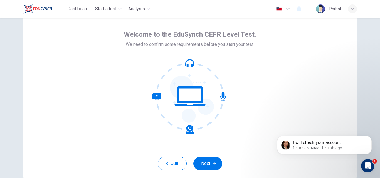
scroll to position [53, 0]
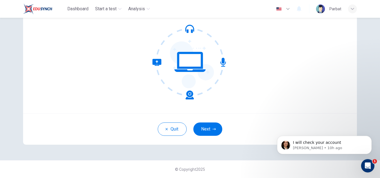
drag, startPoint x: 380, startPoint y: 87, endPoint x: 108, endPoint y: 4, distance: 283.8
click at [197, 129] on button "Next" at bounding box center [207, 129] width 29 height 13
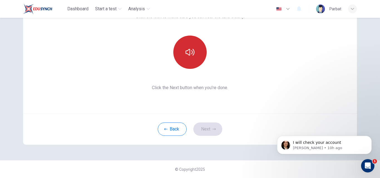
click at [184, 58] on button "button" at bounding box center [189, 52] width 33 height 33
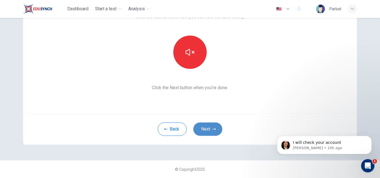
click at [207, 133] on button "Next" at bounding box center [207, 129] width 29 height 13
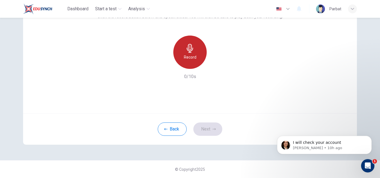
click at [188, 54] on h6 "Record" at bounding box center [190, 57] width 13 height 7
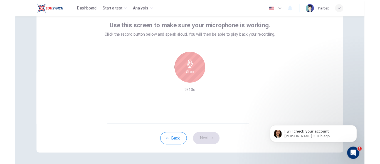
scroll to position [33, 0]
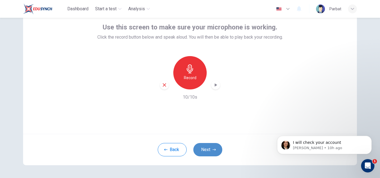
click at [211, 152] on button "Next" at bounding box center [207, 149] width 29 height 13
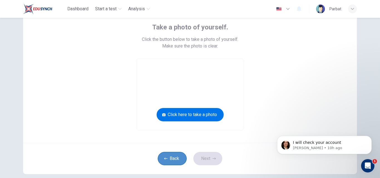
click at [175, 157] on button "Back" at bounding box center [172, 158] width 29 height 13
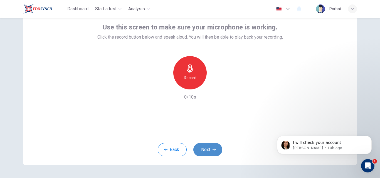
click at [204, 151] on button "Next" at bounding box center [207, 149] width 29 height 13
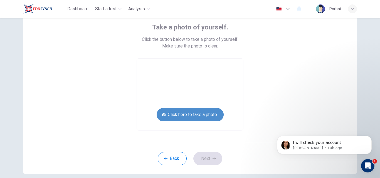
click at [203, 115] on button "Click here to take a photo" at bounding box center [190, 114] width 67 height 13
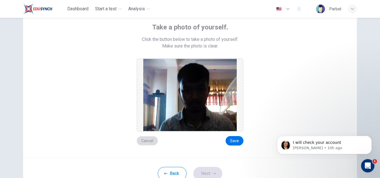
click at [149, 142] on button "Cancel" at bounding box center [147, 140] width 21 height 9
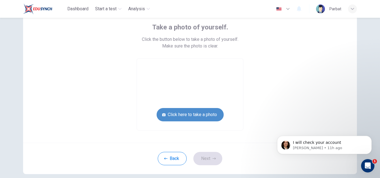
click at [193, 112] on button "Click here to take a photo" at bounding box center [190, 114] width 67 height 13
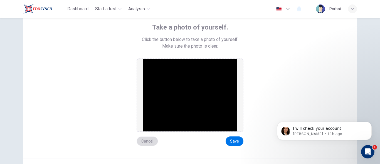
click at [150, 142] on button "Cancel" at bounding box center [147, 140] width 21 height 9
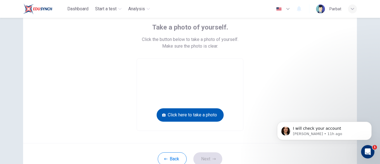
click at [189, 116] on button "Click here to take a photo" at bounding box center [190, 114] width 67 height 13
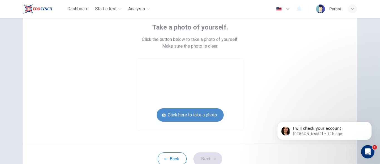
click at [189, 116] on button "Click here to take a photo" at bounding box center [190, 114] width 67 height 13
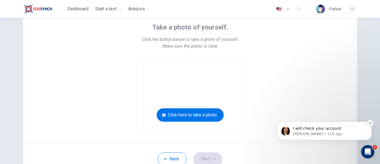
click at [371, 122] on icon "Dismiss notification" at bounding box center [370, 123] width 3 height 3
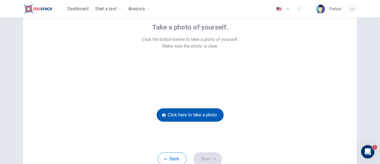
click at [209, 111] on button "Click here to take a photo" at bounding box center [190, 114] width 67 height 13
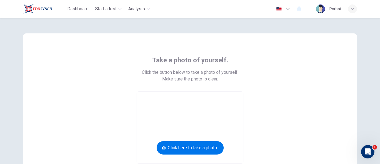
scroll to position [77, 0]
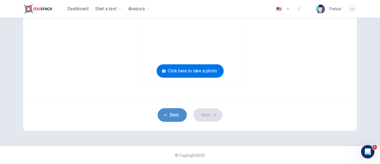
click at [164, 115] on icon "button" at bounding box center [165, 114] width 3 height 3
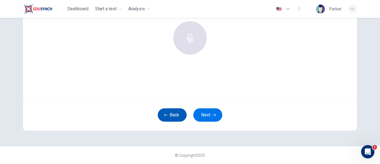
scroll to position [68, 0]
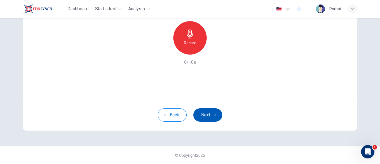
click at [213, 113] on icon "button" at bounding box center [214, 114] width 3 height 3
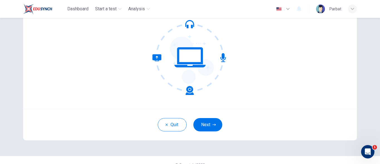
scroll to position [60, 0]
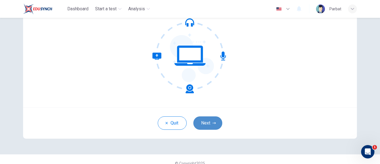
click at [207, 124] on button "Next" at bounding box center [207, 122] width 29 height 13
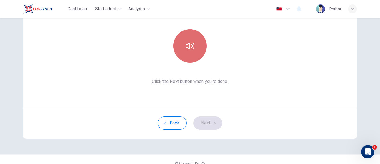
click at [182, 53] on button "button" at bounding box center [189, 45] width 33 height 33
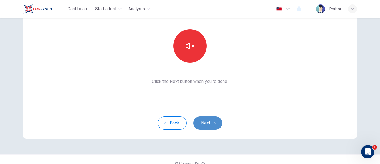
click at [214, 119] on button "Next" at bounding box center [207, 122] width 29 height 13
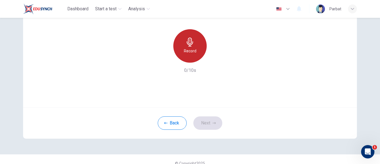
click at [187, 45] on icon "button" at bounding box center [190, 42] width 6 height 9
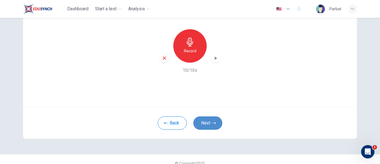
click at [213, 122] on icon "button" at bounding box center [214, 122] width 3 height 3
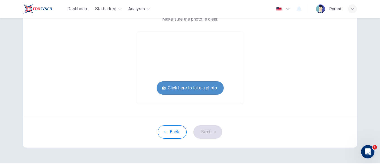
click at [203, 85] on button "Click here to take a photo" at bounding box center [190, 87] width 67 height 13
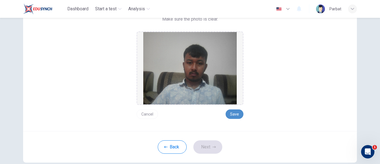
click at [233, 112] on button "Save" at bounding box center [235, 113] width 18 height 9
click at [212, 143] on button "Next" at bounding box center [207, 146] width 29 height 13
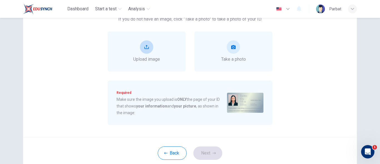
click at [143, 38] on div "Upload image" at bounding box center [147, 51] width 78 height 40
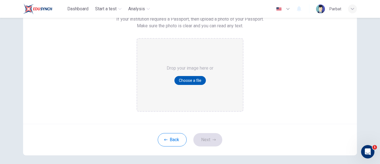
click at [190, 79] on button "Choose a file" at bounding box center [189, 80] width 31 height 9
click at [191, 79] on button "Choose a file" at bounding box center [189, 80] width 31 height 9
click at [190, 81] on button "Choose a file" at bounding box center [189, 80] width 31 height 9
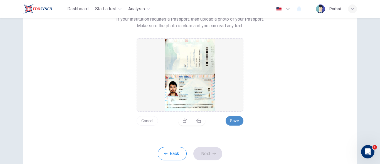
click at [229, 120] on button "Save" at bounding box center [235, 120] width 18 height 9
click at [211, 154] on button "Next" at bounding box center [207, 153] width 29 height 13
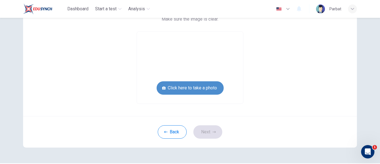
click at [206, 87] on button "Click here to take a photo" at bounding box center [190, 87] width 67 height 13
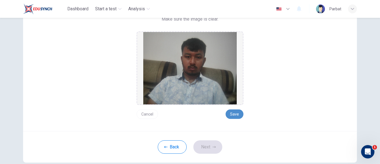
click at [230, 115] on button "Save" at bounding box center [235, 113] width 18 height 9
click at [205, 146] on button "Next" at bounding box center [207, 146] width 29 height 13
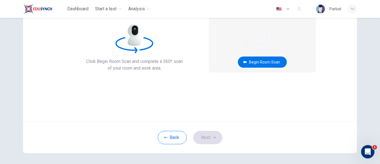
scroll to position [23, 0]
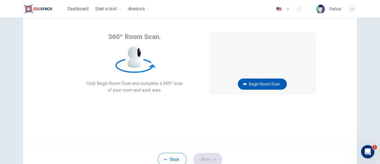
click at [266, 83] on button "Begin Room Scan" at bounding box center [262, 83] width 49 height 11
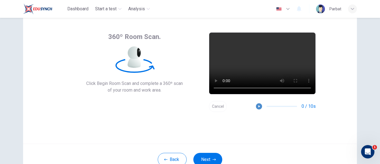
click at [258, 104] on button "button" at bounding box center [259, 106] width 6 height 6
click at [205, 160] on button "Next" at bounding box center [207, 159] width 29 height 13
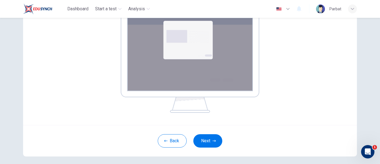
scroll to position [101, 0]
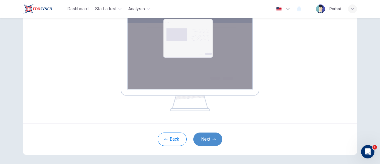
click at [203, 139] on button "Next" at bounding box center [207, 138] width 29 height 13
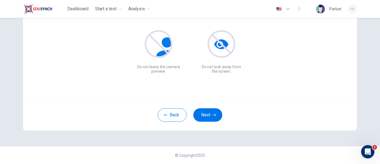
scroll to position [68, 0]
click at [213, 113] on icon "button" at bounding box center [214, 114] width 3 height 3
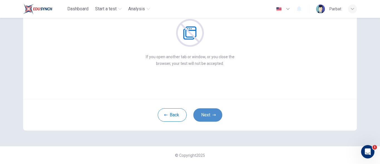
click at [213, 113] on icon "button" at bounding box center [214, 114] width 3 height 3
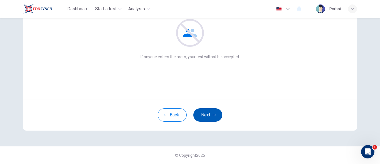
click at [213, 113] on icon "button" at bounding box center [214, 114] width 3 height 3
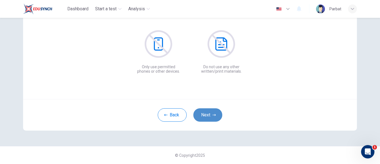
click at [213, 113] on icon "button" at bounding box center [214, 114] width 3 height 3
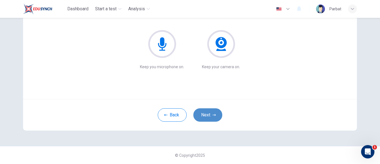
click at [213, 113] on icon "button" at bounding box center [214, 114] width 3 height 3
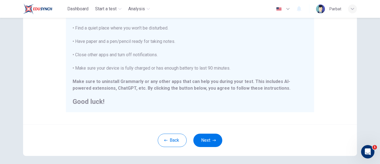
scroll to position [124, 0]
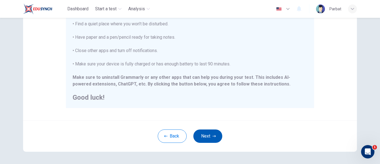
click at [213, 134] on button "Next" at bounding box center [207, 135] width 29 height 13
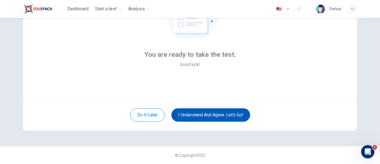
scroll to position [68, 0]
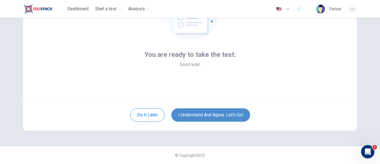
click at [217, 114] on button "I understand and agree. Let’s go!" at bounding box center [210, 114] width 79 height 13
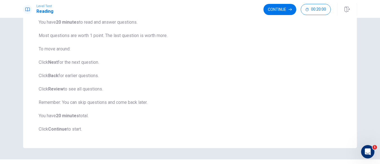
scroll to position [74, 0]
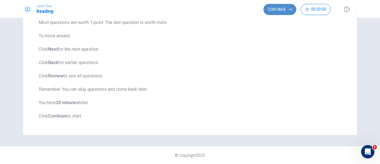
click at [275, 11] on button "Continue" at bounding box center [279, 9] width 33 height 11
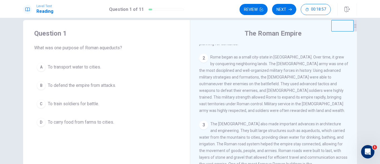
scroll to position [51, 0]
click at [41, 67] on div "A" at bounding box center [41, 67] width 9 height 9
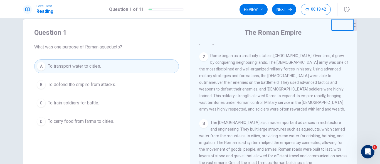
scroll to position [0, 0]
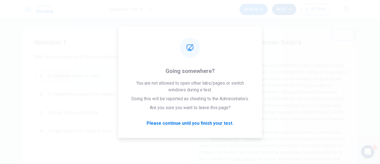
click at [280, 8] on button "Next" at bounding box center [284, 9] width 24 height 11
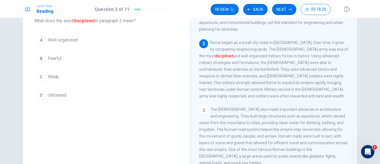
scroll to position [25, 0]
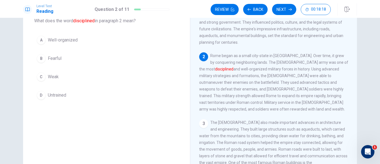
click at [59, 40] on span "Well-organized" at bounding box center [63, 40] width 30 height 7
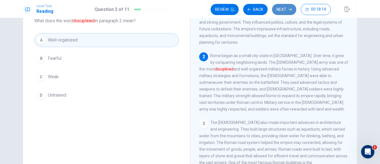
click at [280, 11] on button "Next" at bounding box center [284, 9] width 24 height 11
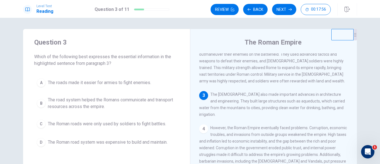
scroll to position [90, 0]
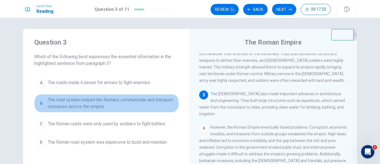
click at [117, 102] on span "The road system helped the Romans communicate and transport resources across th…" at bounding box center [112, 103] width 129 height 13
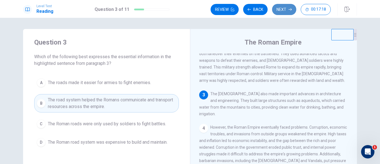
click at [284, 6] on button "Next" at bounding box center [284, 9] width 24 height 11
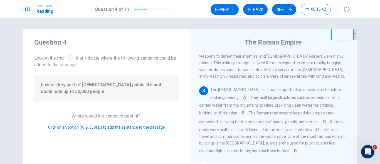
scroll to position [95, 0]
click at [240, 95] on input at bounding box center [244, 97] width 9 height 9
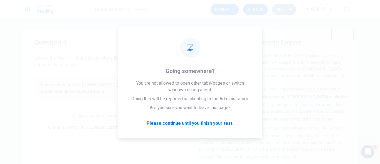
click at [283, 8] on button "Next" at bounding box center [284, 9] width 24 height 11
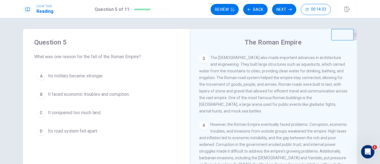
scroll to position [127, 0]
click at [87, 93] on span "It faced economic troubles and corruption." at bounding box center [89, 94] width 82 height 7
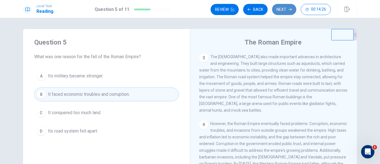
click at [285, 8] on button "Next" at bounding box center [284, 9] width 24 height 11
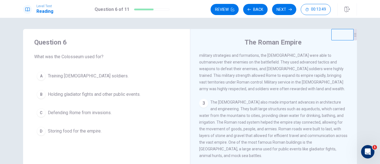
scroll to position [83, 0]
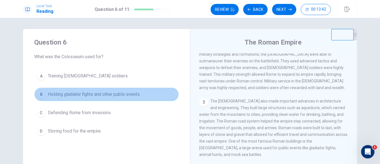
click at [80, 93] on span "Holding gladiator fights and other public events." at bounding box center [94, 94] width 93 height 7
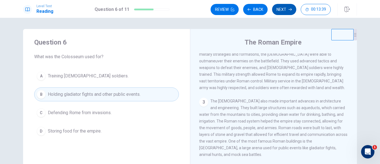
click at [284, 11] on button "Next" at bounding box center [284, 9] width 24 height 11
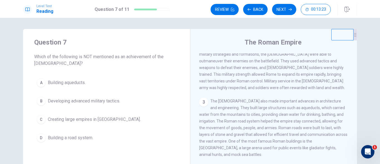
drag, startPoint x: 351, startPoint y: 114, endPoint x: 350, endPoint y: 122, distance: 7.5
click at [350, 122] on div "1 The Roman Empire was one of the greatest civilizations in history, lasting fo…" at bounding box center [277, 133] width 156 height 160
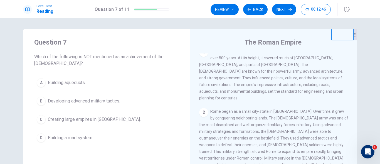
scroll to position [0, 0]
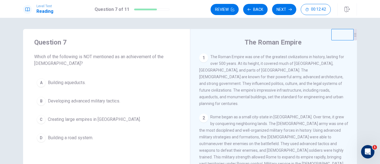
click at [98, 118] on span "Creating large empires in [GEOGRAPHIC_DATA]." at bounding box center [94, 119] width 93 height 7
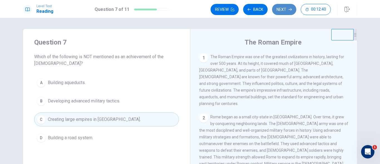
click at [282, 5] on button "Next" at bounding box center [284, 9] width 24 height 11
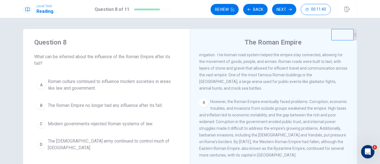
scroll to position [152, 0]
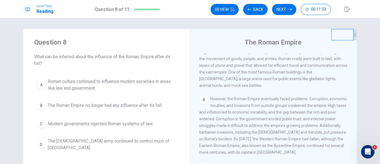
click at [121, 84] on span "Roman culture continued to influence modern societies in areas like law and gov…" at bounding box center [112, 84] width 129 height 13
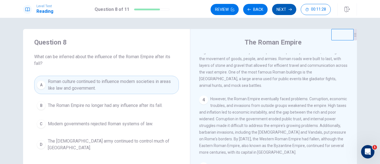
click at [284, 7] on button "Next" at bounding box center [284, 9] width 24 height 11
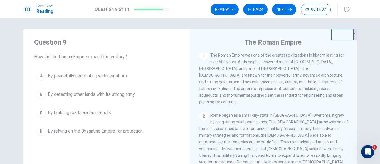
scroll to position [2, 0]
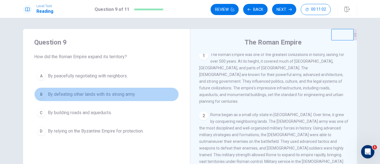
click at [102, 97] on span "By defeating other lands with its strong army." at bounding box center [92, 94] width 88 height 7
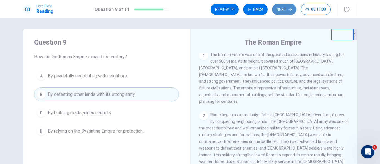
click at [283, 10] on button "Next" at bounding box center [284, 9] width 24 height 11
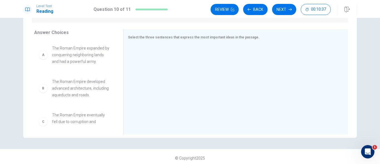
scroll to position [87, 0]
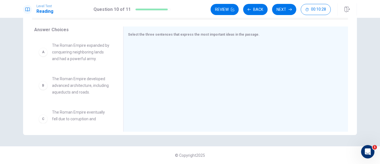
click at [114, 68] on div "A The Roman Empire expanded by conquering neighboring lands and had a powerful …" at bounding box center [76, 81] width 85 height 86
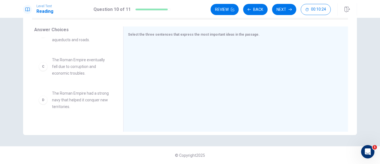
scroll to position [0, 0]
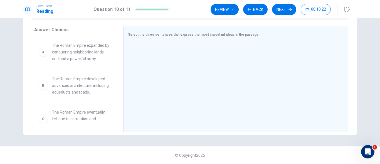
click at [44, 55] on div "A" at bounding box center [43, 52] width 9 height 9
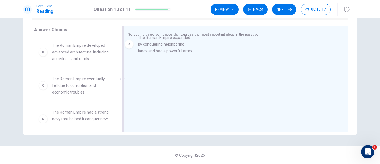
drag, startPoint x: 44, startPoint y: 52, endPoint x: 134, endPoint y: 44, distance: 90.2
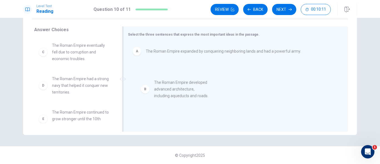
drag, startPoint x: 43, startPoint y: 54, endPoint x: 148, endPoint y: 91, distance: 111.6
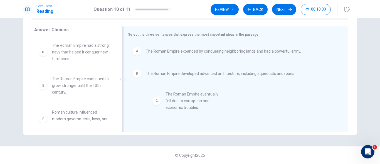
drag, startPoint x: 42, startPoint y: 53, endPoint x: 160, endPoint y: 103, distance: 128.2
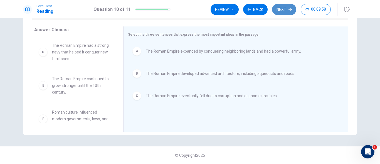
click at [278, 9] on button "Next" at bounding box center [284, 9] width 24 height 11
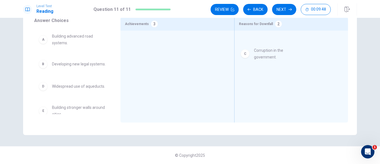
drag, startPoint x: 42, startPoint y: 92, endPoint x: 288, endPoint y: 52, distance: 250.0
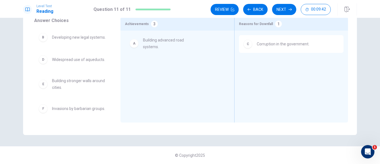
drag, startPoint x: 42, startPoint y: 41, endPoint x: 137, endPoint y: 45, distance: 94.4
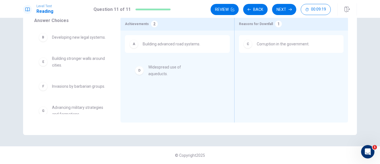
drag, startPoint x: 41, startPoint y: 66, endPoint x: 144, endPoint y: 71, distance: 102.4
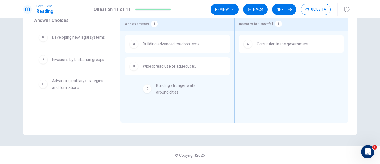
drag, startPoint x: 44, startPoint y: 67, endPoint x: 152, endPoint y: 90, distance: 110.2
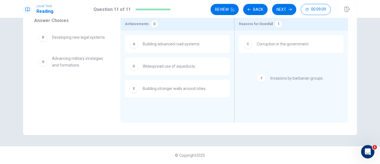
drag, startPoint x: 44, startPoint y: 60, endPoint x: 279, endPoint y: 76, distance: 235.9
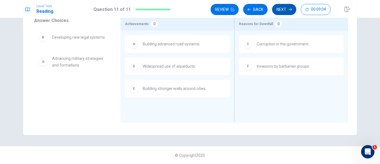
click at [283, 9] on button "Next" at bounding box center [284, 9] width 24 height 11
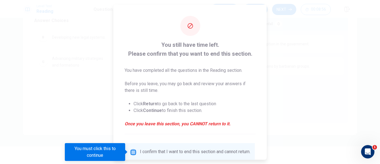
click at [135, 152] on input "You must click this to continue" at bounding box center [133, 152] width 7 height 7
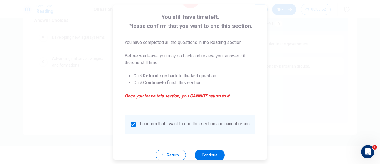
scroll to position [44, 0]
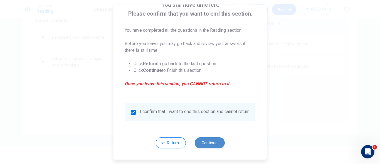
click at [216, 141] on button "Continue" at bounding box center [209, 142] width 30 height 11
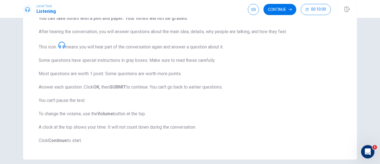
scroll to position [103, 0]
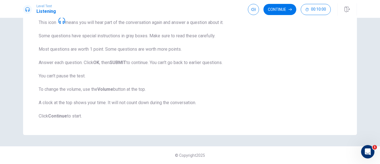
drag, startPoint x: 377, startPoint y: 118, endPoint x: 380, endPoint y: 71, distance: 46.5
click at [380, 71] on div "Listening Section Directions This test checks how well you understand spoken En…" at bounding box center [190, 91] width 380 height 146
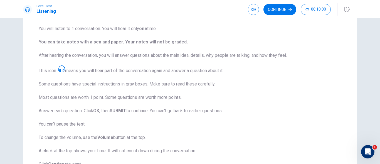
scroll to position [0, 0]
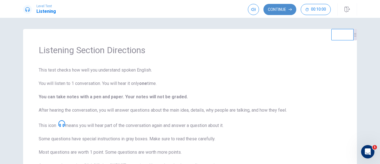
click at [276, 6] on button "Continue" at bounding box center [279, 9] width 33 height 11
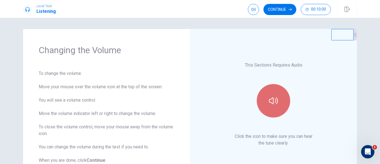
click at [276, 94] on button "button" at bounding box center [273, 100] width 33 height 33
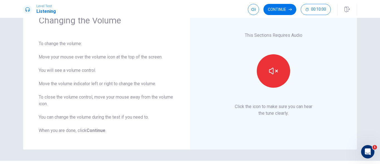
scroll to position [44, 0]
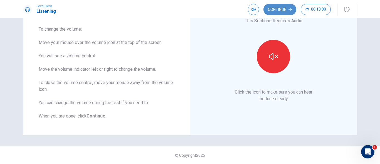
click at [278, 7] on button "Continue" at bounding box center [279, 9] width 33 height 11
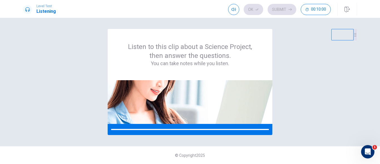
scroll to position [0, 0]
click at [354, 37] on icon at bounding box center [352, 35] width 3 height 3
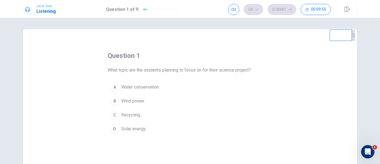
click at [130, 100] on span "Wind power." at bounding box center [133, 101] width 24 height 7
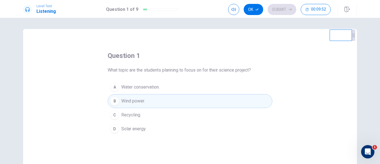
click at [115, 129] on div "D" at bounding box center [114, 128] width 9 height 9
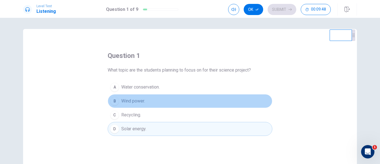
click at [112, 101] on div "B" at bounding box center [114, 101] width 9 height 9
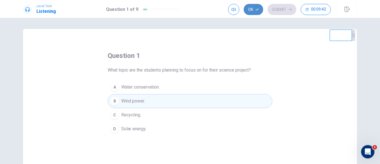
click at [254, 10] on button "Ok" at bounding box center [253, 9] width 19 height 11
click at [143, 131] on span "Solar energy." at bounding box center [133, 128] width 25 height 7
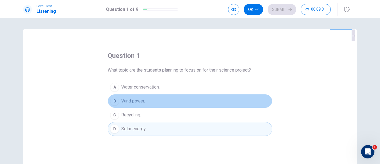
click at [189, 101] on button "B Wind power." at bounding box center [190, 101] width 165 height 14
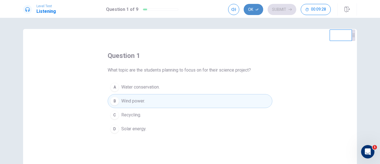
click at [260, 9] on button "Ok" at bounding box center [253, 9] width 19 height 11
click at [281, 9] on button "Submit" at bounding box center [282, 9] width 29 height 11
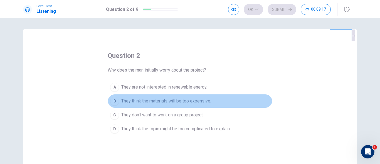
click at [175, 100] on span "They think the materials will be too expensive." at bounding box center [166, 101] width 90 height 7
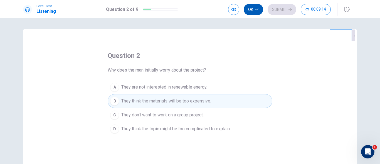
click at [256, 9] on icon "button" at bounding box center [256, 9] width 3 height 3
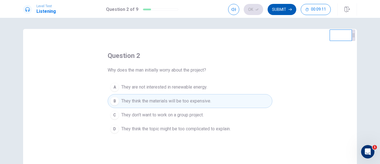
click at [279, 7] on button "Submit" at bounding box center [282, 9] width 29 height 11
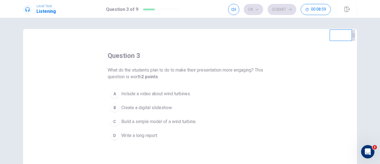
click at [164, 122] on span "Build a simple model of a wind turbine." at bounding box center [158, 121] width 75 height 7
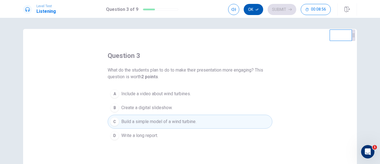
click at [256, 10] on icon "button" at bounding box center [256, 9] width 3 height 3
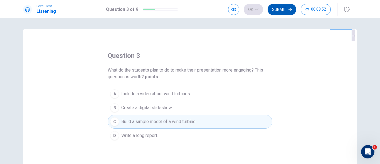
click at [283, 6] on button "Submit" at bounding box center [282, 9] width 29 height 11
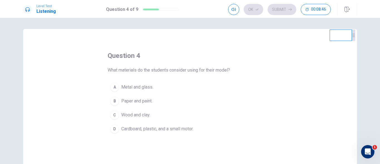
click at [116, 128] on div "D" at bounding box center [114, 128] width 9 height 9
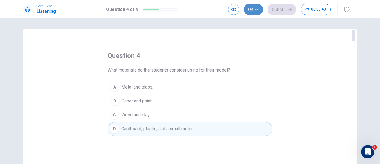
click at [252, 7] on button "Ok" at bounding box center [253, 9] width 19 height 11
click at [277, 6] on button "Submit" at bounding box center [282, 9] width 29 height 11
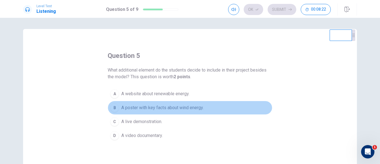
click at [161, 108] on span "A poster with key facts about wind energy." at bounding box center [162, 107] width 82 height 7
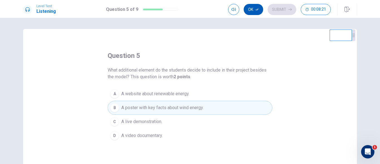
click at [256, 10] on icon "button" at bounding box center [256, 9] width 3 height 3
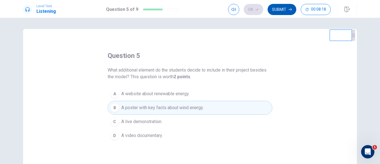
click at [280, 8] on button "Submit" at bounding box center [282, 9] width 29 height 11
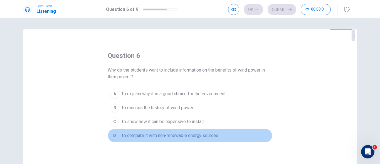
click at [188, 135] on span "To compare it with non-renewable energy sources." at bounding box center [170, 135] width 98 height 7
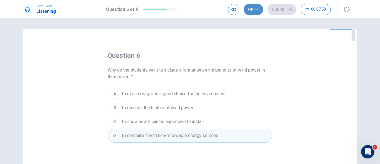
click at [256, 10] on icon "button" at bounding box center [256, 9] width 3 height 3
click at [276, 6] on button "Submit" at bounding box center [282, 9] width 29 height 11
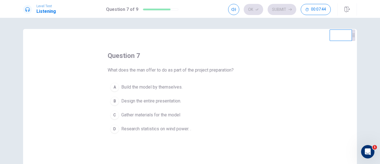
click at [147, 115] on span "Gather materials for the model" at bounding box center [150, 115] width 59 height 7
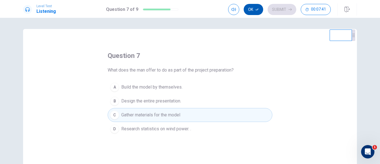
click at [250, 6] on button "Ok" at bounding box center [253, 9] width 19 height 11
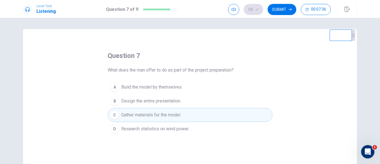
click at [214, 114] on button "C Gather materials for the model" at bounding box center [190, 115] width 165 height 14
click at [256, 9] on icon "button" at bounding box center [256, 9] width 3 height 3
click at [277, 9] on button "Submit" at bounding box center [282, 9] width 29 height 11
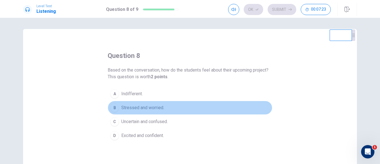
click at [147, 107] on span "Stressed and worried." at bounding box center [142, 107] width 43 height 7
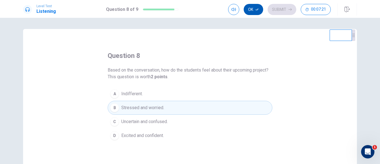
click at [252, 10] on button "Ok" at bounding box center [253, 9] width 19 height 11
click at [289, 9] on icon "button" at bounding box center [289, 9] width 3 height 3
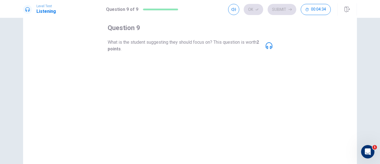
scroll to position [11, 0]
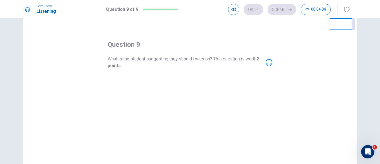
click at [123, 85] on span "How to create a complex model of a wind turbine." at bounding box center [169, 82] width 96 height 7
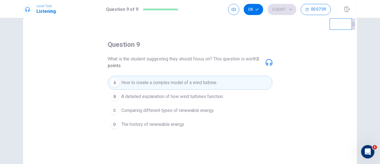
click at [174, 99] on span "A detailed explanation of how wind turbines function." at bounding box center [172, 96] width 102 height 7
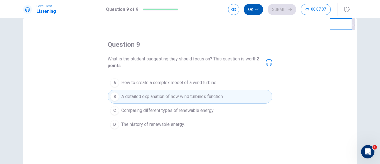
click at [255, 10] on button "Ok" at bounding box center [253, 9] width 19 height 11
click at [276, 10] on button "Submit" at bounding box center [282, 9] width 29 height 11
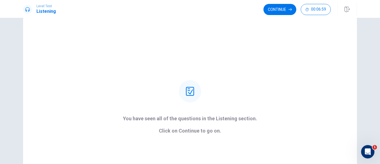
click at [276, 10] on button "Continue" at bounding box center [279, 9] width 33 height 11
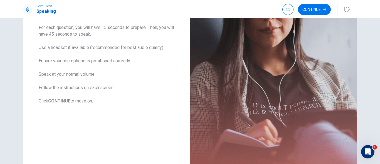
scroll to position [107, 0]
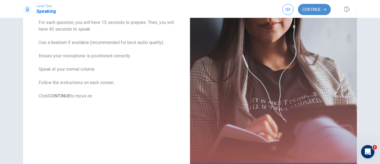
click at [308, 12] on button "Continue" at bounding box center [314, 9] width 33 height 11
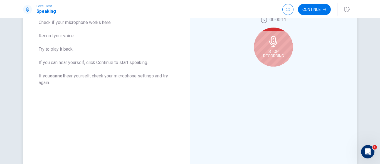
click at [275, 47] on icon at bounding box center [273, 41] width 11 height 11
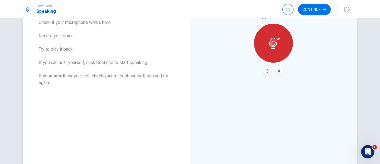
scroll to position [30, 0]
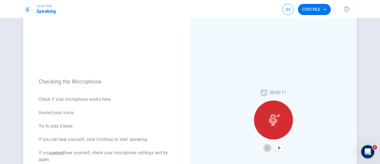
click at [265, 150] on button "Record Again" at bounding box center [267, 148] width 8 height 8
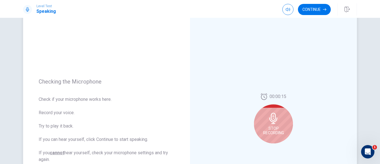
click at [270, 135] on div "Stop Recording" at bounding box center [273, 123] width 39 height 39
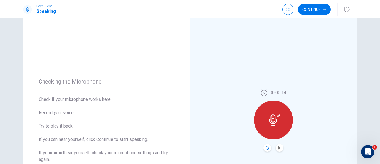
click at [266, 147] on icon "Record Again" at bounding box center [267, 147] width 3 height 3
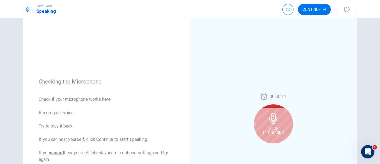
scroll to position [68, 0]
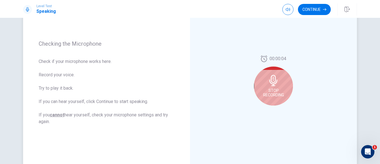
drag, startPoint x: 275, startPoint y: 85, endPoint x: 272, endPoint y: 100, distance: 15.9
click at [275, 85] on div "Stop Recording" at bounding box center [273, 85] width 39 height 39
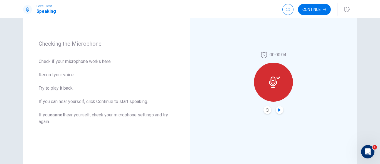
scroll to position [70, 0]
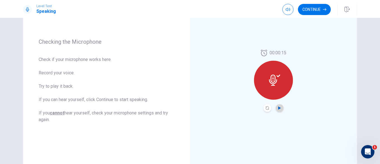
click at [278, 107] on icon "Play Audio" at bounding box center [279, 107] width 3 height 3
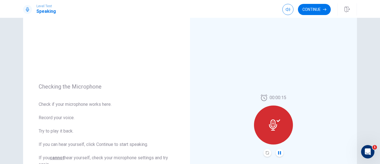
scroll to position [21, 0]
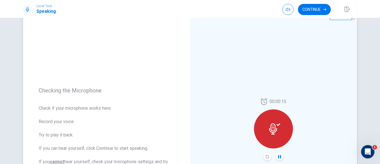
click at [276, 128] on icon at bounding box center [273, 128] width 8 height 11
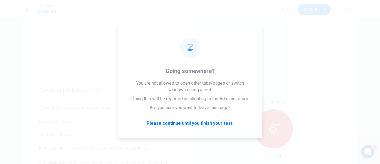
click at [278, 156] on icon "Pause Audio" at bounding box center [279, 156] width 3 height 3
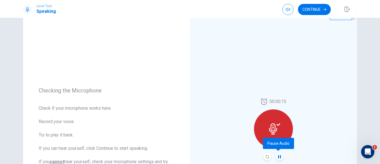
click at [278, 156] on icon "Pause Audio" at bounding box center [279, 156] width 3 height 3
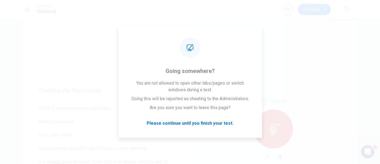
click at [279, 155] on icon "Pause Audio" at bounding box center [279, 156] width 3 height 3
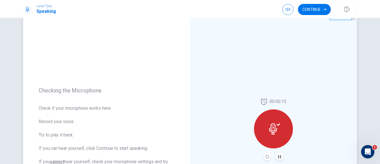
scroll to position [46, 0]
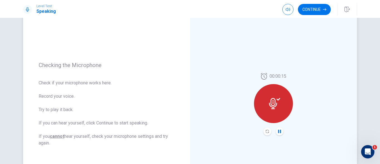
click at [278, 132] on icon "Pause Audio" at bounding box center [279, 131] width 3 height 3
click at [266, 133] on button "Record Again" at bounding box center [267, 131] width 8 height 8
click at [312, 10] on button "Continue" at bounding box center [314, 9] width 33 height 11
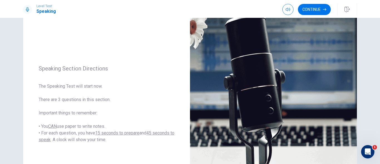
scroll to position [0, 0]
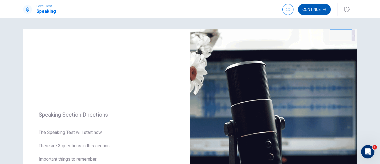
click at [310, 9] on button "Continue" at bounding box center [314, 9] width 33 height 11
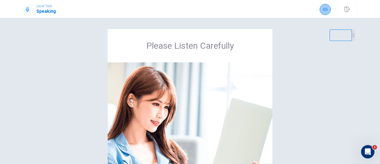
click at [323, 10] on button "button" at bounding box center [325, 9] width 11 height 11
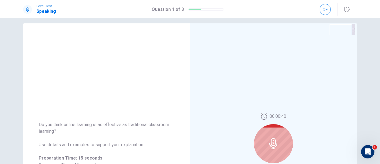
scroll to position [62, 0]
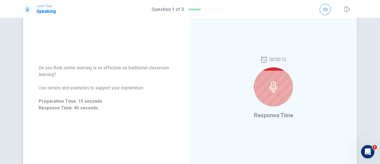
click at [268, 94] on div at bounding box center [273, 86] width 39 height 39
click at [270, 88] on icon at bounding box center [273, 86] width 11 height 11
click at [277, 90] on div at bounding box center [273, 86] width 39 height 39
click at [271, 56] on icon at bounding box center [272, 59] width 7 height 7
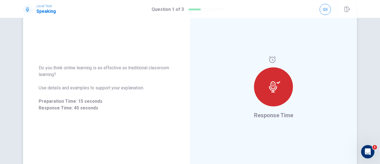
click at [277, 92] on icon at bounding box center [274, 86] width 11 height 11
click at [322, 10] on button "button" at bounding box center [325, 9] width 11 height 11
click at [324, 9] on icon "button" at bounding box center [325, 9] width 4 height 4
click at [326, 10] on icon "button" at bounding box center [325, 9] width 4 height 4
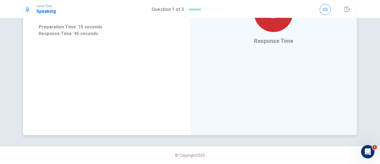
click at [276, 41] on span "Response Time" at bounding box center [273, 41] width 39 height 7
click at [326, 6] on button "button" at bounding box center [325, 9] width 11 height 11
click at [328, 9] on button "button" at bounding box center [325, 9] width 11 height 11
click at [278, 9] on icon at bounding box center [278, 8] width 4 height 3
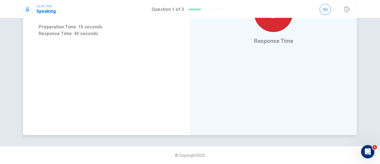
click at [278, 9] on icon at bounding box center [278, 8] width 4 height 3
click at [277, 32] on div at bounding box center [273, 12] width 39 height 39
click at [277, 18] on icon at bounding box center [274, 12] width 11 height 11
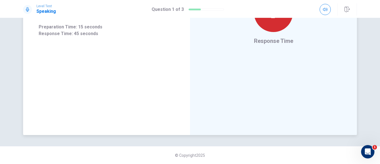
drag, startPoint x: 269, startPoint y: 120, endPoint x: 270, endPoint y: 113, distance: 6.1
click at [269, 118] on div "Response Time" at bounding box center [273, 13] width 167 height 243
click at [270, 44] on span "Response Time" at bounding box center [273, 41] width 39 height 7
drag, startPoint x: 270, startPoint y: 113, endPoint x: 309, endPoint y: 103, distance: 40.8
click at [270, 44] on span "Response Time" at bounding box center [273, 41] width 39 height 7
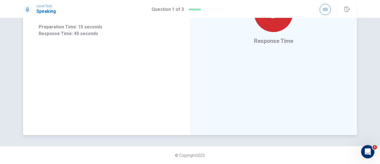
click at [270, 90] on div "Response Time" at bounding box center [273, 13] width 167 height 243
click at [288, 32] on div at bounding box center [273, 12] width 39 height 39
click at [269, 36] on div at bounding box center [273, 9] width 39 height 55
drag, startPoint x: 268, startPoint y: 65, endPoint x: 242, endPoint y: 60, distance: 26.1
click at [241, 59] on div "Response Time" at bounding box center [273, 13] width 167 height 243
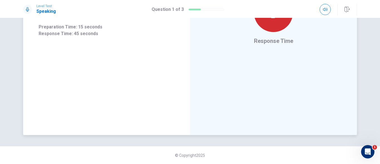
drag, startPoint x: 242, startPoint y: 60, endPoint x: 255, endPoint y: 71, distance: 16.2
click at [244, 61] on div "Response Time" at bounding box center [273, 13] width 167 height 243
click at [255, 36] on div at bounding box center [273, 9] width 39 height 55
drag, startPoint x: 232, startPoint y: 53, endPoint x: 257, endPoint y: 59, distance: 25.7
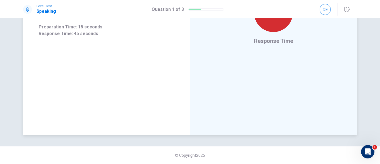
click at [255, 50] on div "Response Time" at bounding box center [273, 13] width 167 height 243
click at [252, 63] on div "Response Time" at bounding box center [273, 13] width 167 height 243
click at [203, 37] on div "Response Time" at bounding box center [273, 13] width 167 height 243
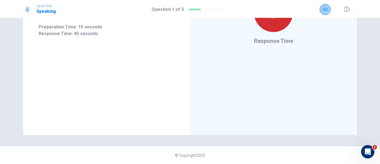
click at [325, 10] on icon "button" at bounding box center [325, 9] width 4 height 4
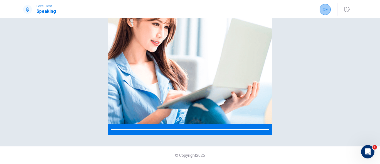
click at [327, 9] on icon "button" at bounding box center [325, 9] width 4 height 4
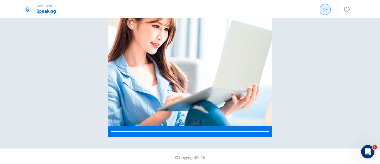
click at [325, 9] on icon "button" at bounding box center [325, 9] width 4 height 4
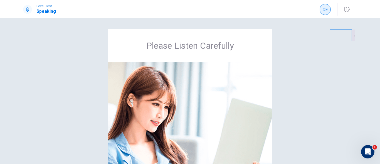
click at [325, 7] on button "button" at bounding box center [325, 9] width 11 height 11
click at [325, 11] on icon "button" at bounding box center [325, 9] width 4 height 3
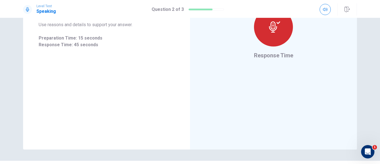
scroll to position [44, 0]
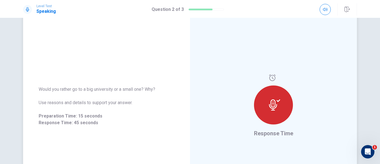
click at [273, 101] on icon at bounding box center [274, 104] width 11 height 11
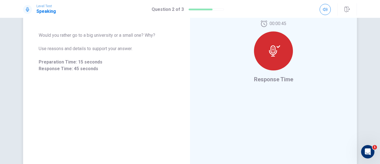
click at [268, 58] on div at bounding box center [273, 50] width 39 height 39
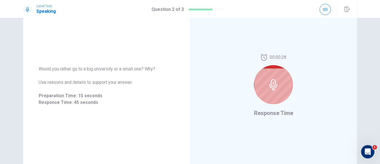
scroll to position [0, 0]
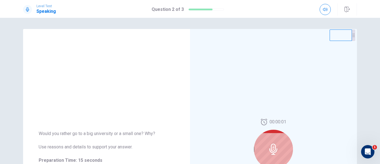
click at [377, 29] on div "Would you rather go to a big university or a small one? Why? Use reasons and de…" at bounding box center [190, 91] width 380 height 146
click at [279, 140] on div at bounding box center [273, 149] width 39 height 39
click at [376, 53] on div "Would you rather go to a big university or a small one? Why? Use reasons and de…" at bounding box center [190, 91] width 380 height 146
click at [327, 11] on icon "button" at bounding box center [325, 9] width 4 height 3
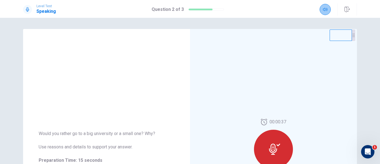
click at [327, 11] on icon "button" at bounding box center [325, 9] width 4 height 3
click at [325, 6] on button "button" at bounding box center [325, 9] width 11 height 11
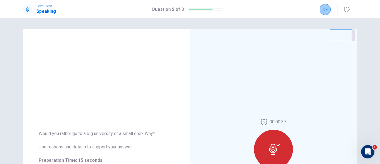
click at [325, 6] on button "button" at bounding box center [325, 9] width 11 height 11
click at [274, 130] on div at bounding box center [273, 149] width 39 height 39
click at [276, 144] on icon at bounding box center [274, 149] width 11 height 11
click at [269, 144] on icon at bounding box center [274, 149] width 11 height 11
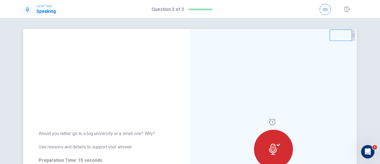
click at [269, 144] on icon at bounding box center [274, 149] width 11 height 11
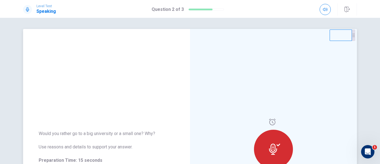
click at [269, 144] on icon at bounding box center [274, 149] width 11 height 11
click at [266, 130] on div at bounding box center [273, 149] width 39 height 39
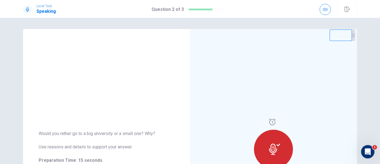
drag, startPoint x: 266, startPoint y: 79, endPoint x: 380, endPoint y: 24, distance: 126.1
click at [380, 24] on div "Would you rather go to a big university or a small one? Why? Use reasons and de…" at bounding box center [190, 91] width 380 height 146
click at [376, 40] on div "Would you rather go to a big university or a small one? Why? Use reasons and de…" at bounding box center [190, 91] width 380 height 146
click at [325, 9] on icon "button" at bounding box center [325, 9] width 4 height 3
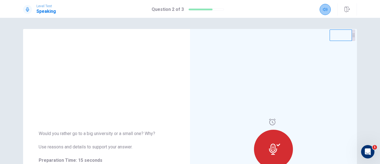
click at [325, 9] on icon "button" at bounding box center [325, 9] width 4 height 3
click at [264, 140] on div at bounding box center [273, 149] width 39 height 39
click at [270, 130] on div at bounding box center [273, 149] width 39 height 39
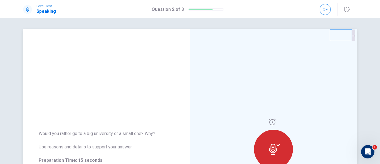
click at [270, 130] on div at bounding box center [273, 149] width 39 height 39
click at [327, 10] on icon "button" at bounding box center [325, 9] width 4 height 4
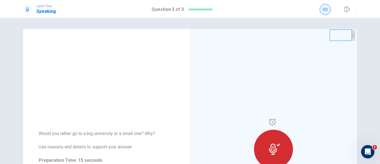
click at [327, 10] on icon "button" at bounding box center [325, 9] width 4 height 4
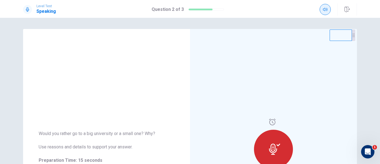
click at [324, 10] on icon "button" at bounding box center [325, 9] width 4 height 4
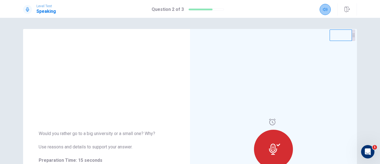
click at [324, 10] on icon "button" at bounding box center [325, 9] width 4 height 4
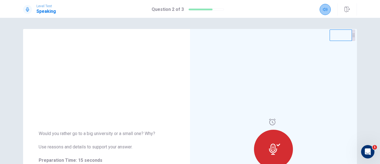
click at [325, 8] on icon "button" at bounding box center [325, 9] width 4 height 4
click at [325, 11] on icon "button" at bounding box center [325, 9] width 4 height 4
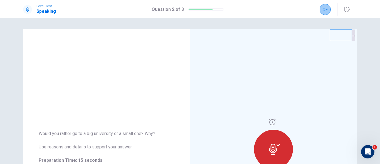
click at [323, 5] on button "button" at bounding box center [325, 9] width 11 height 11
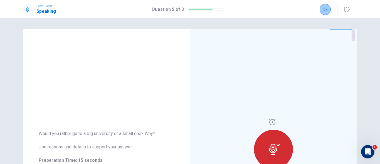
click at [323, 5] on button "button" at bounding box center [325, 9] width 11 height 11
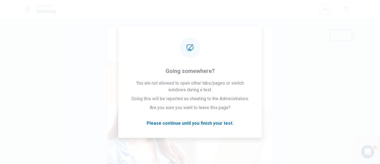
click at [204, 121] on img at bounding box center [190, 133] width 165 height 142
click at [317, 46] on div "Please Listen Carefully" at bounding box center [190, 122] width 334 height 186
click at [308, 9] on div "Level Test Speaking" at bounding box center [190, 9] width 352 height 12
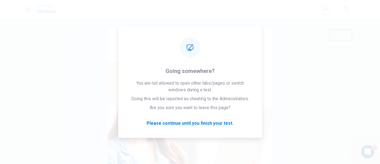
click at [308, 9] on div "Level Test Speaking" at bounding box center [190, 9] width 352 height 12
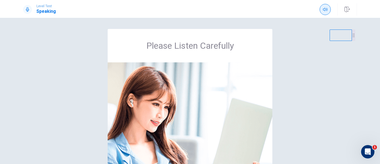
click at [327, 9] on icon "button" at bounding box center [325, 9] width 4 height 3
click at [326, 9] on icon "button" at bounding box center [325, 9] width 4 height 3
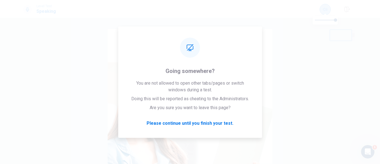
click at [326, 11] on icon "button" at bounding box center [325, 9] width 4 height 4
click at [293, 73] on div "Please Listen Carefully" at bounding box center [190, 122] width 334 height 186
click at [327, 19] on span at bounding box center [325, 20] width 21 height 8
drag, startPoint x: 334, startPoint y: 21, endPoint x: 240, endPoint y: 90, distance: 116.2
click at [348, 21] on body "Level Test Speaking Please Listen Carefully © Copyright 2025 Going somewhere? Y…" at bounding box center [190, 82] width 380 height 164
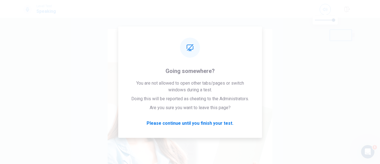
click at [284, 92] on div "Please Listen Carefully" at bounding box center [190, 122] width 334 height 186
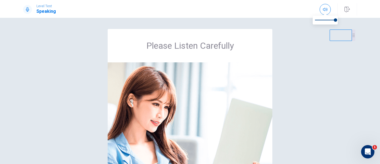
type input "1"
click at [323, 8] on icon "button" at bounding box center [325, 9] width 4 height 4
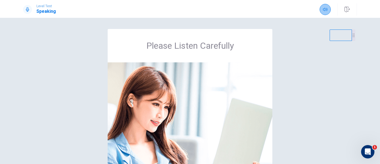
click at [323, 8] on icon "button" at bounding box center [325, 9] width 4 height 4
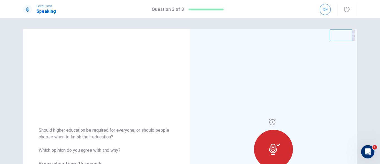
scroll to position [9, 0]
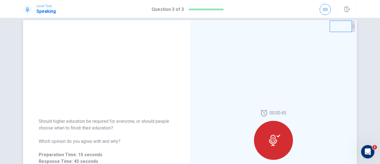
click at [271, 147] on div at bounding box center [273, 140] width 39 height 39
click at [278, 121] on div at bounding box center [273, 140] width 39 height 39
click at [322, 11] on button "button" at bounding box center [325, 9] width 11 height 11
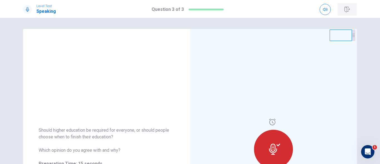
click at [346, 11] on icon "button" at bounding box center [347, 10] width 6 height 6
click at [324, 11] on icon "button" at bounding box center [325, 9] width 4 height 4
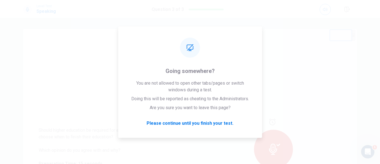
click at [307, 13] on div "Level Test Speaking Question 3 of 3" at bounding box center [190, 9] width 352 height 12
click at [329, 106] on div "Response Time" at bounding box center [273, 150] width 167 height 243
click at [297, 45] on div "Response Time" at bounding box center [273, 150] width 167 height 243
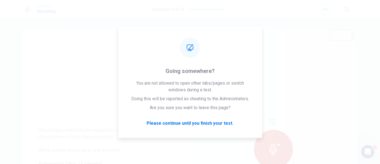
click at [305, 20] on div "Should higher education be required for everyone, or should people choose when …" at bounding box center [190, 91] width 380 height 146
click at [268, 17] on div "Level Test Speaking Question 3 of 3" at bounding box center [190, 9] width 380 height 18
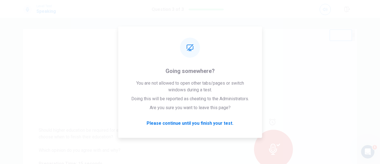
click at [268, 17] on div "Level Test Speaking Question 3 of 3" at bounding box center [190, 9] width 380 height 18
click at [281, 20] on div "Should higher education be required for everyone, or should people choose when …" at bounding box center [190, 91] width 380 height 146
click at [317, 23] on div "Should higher education be required for everyone, or should people choose when …" at bounding box center [190, 91] width 380 height 146
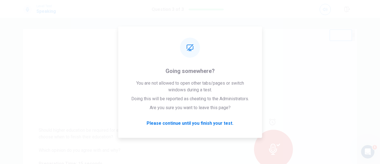
click at [317, 23] on div "Should higher education be required for everyone, or should people choose when …" at bounding box center [190, 91] width 380 height 146
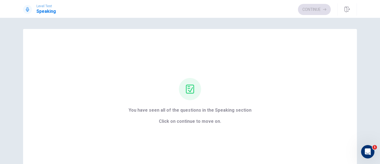
click at [312, 9] on div "Continue" at bounding box center [314, 9] width 33 height 11
click at [312, 9] on button "Continue" at bounding box center [314, 9] width 33 height 11
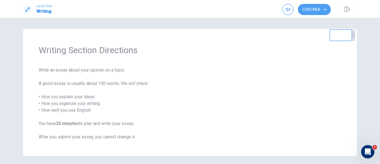
click at [312, 9] on button "Continue" at bounding box center [314, 9] width 33 height 11
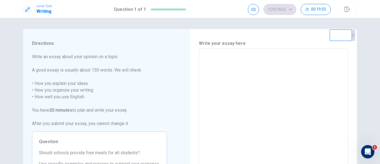
scroll to position [3, 0]
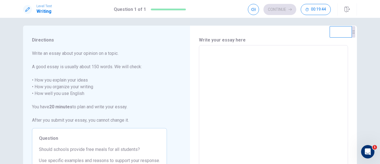
click at [255, 63] on textarea at bounding box center [273, 122] width 141 height 145
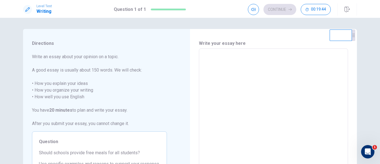
type textarea "I"
type textarea "x"
type textarea "I thi"
type textarea "x"
type textarea "I thin"
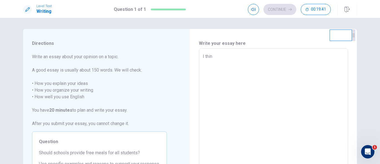
type textarea "x"
type textarea "I think"
type textarea "x"
type textarea "I think it"
type textarea "x"
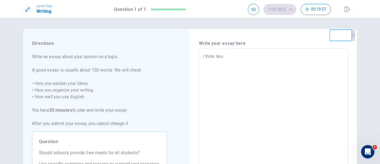
type textarea "I think ites d"
type textarea "x"
type textarea "I think ites depe"
type textarea "x"
type textarea "I think ites [MEDICAL_DATA]"
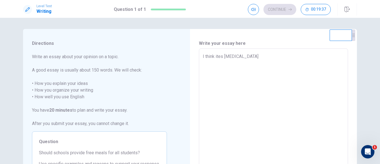
type textarea "x"
type textarea "I think ites depends"
type textarea "x"
type textarea "I think ites depends up"
type textarea "x"
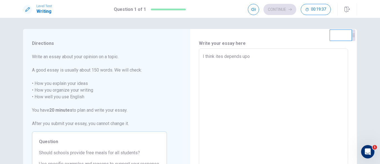
type textarea "I think ites depends upon"
type textarea "x"
type textarea "I think ites depends upon"
type textarea "x"
type textarea "I think ites depends upon the"
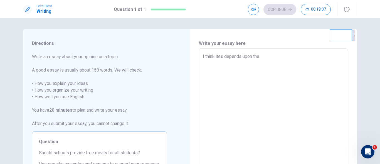
type textarea "x"
type textarea "I think ites depends upon the"
type textarea "x"
type textarea "I think ites depends upon the s"
type textarea "x"
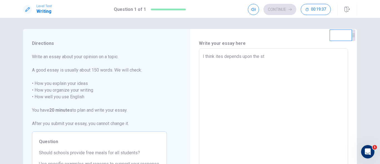
type textarea "I think ites depends upon the stu"
type textarea "x"
type textarea "I think ites depends upon the studen"
type textarea "x"
type textarea "I think ites depends upon the student"
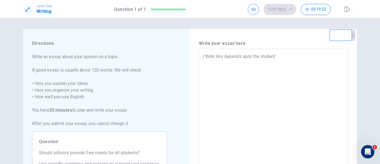
type textarea "x"
type textarea "I think ites depends upon the student"
type textarea "x"
type textarea "I think ites depends upon the student fi"
type textarea "x"
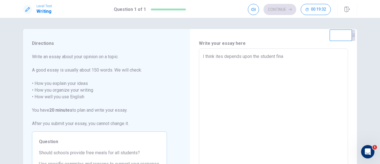
type textarea "I think ites depends upon the student [PERSON_NAME]"
type textarea "x"
type textarea "I think ites depends upon the student financial"
type textarea "x"
type textarea "I think ites depends upon the student financial"
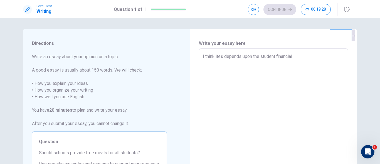
type textarea "x"
type textarea "I think ites depends upon the student financial sta"
type textarea "x"
type textarea "I think ites depends upon the student financial stabi"
type textarea "x"
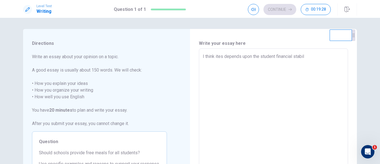
type textarea "I think ites depends upon the student financial stabili"
type textarea "x"
type textarea "I think ites depends upon the student financial stability"
type textarea "x"
type textarea "I think ites depends upon the student financial stability"
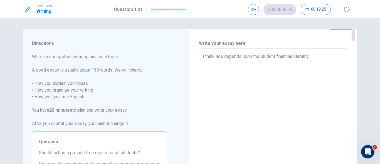
type textarea "x"
type textarea "I think ites depends upon the student financial stability whe"
type textarea "x"
type textarea "I think ites depends upon the student financial stability wher"
type textarea "x"
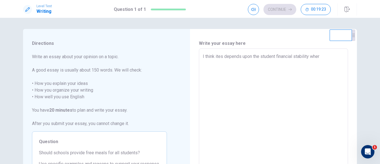
type textarea "I think ites depends upon the student financial stability where"
type textarea "x"
type textarea "I think ites depends upon the student financial stability where i"
type textarea "x"
type textarea "I think ites depends upon the student financial stability where in"
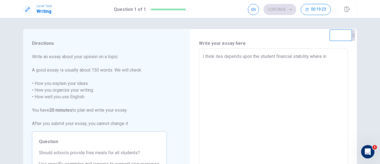
type textarea "x"
type textarea "I think ites depends upon the student financial stability where in th"
type textarea "x"
type textarea "I think ites depends upon the student financial stability where in the"
type textarea "x"
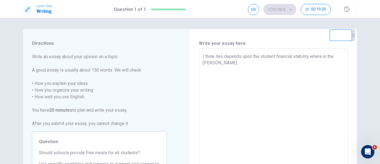
type textarea "I think ites depends upon the student financial stability where in the same"
type textarea "x"
type textarea "I think ites depends upon the student financial stability where in the same s"
type textarea "x"
type textarea "I think ites depends upon the student financial stability where in the same sc"
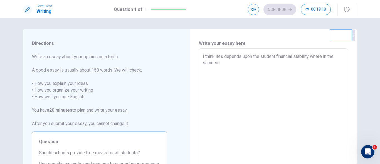
type textarea "x"
type textarea "I think ites depends upon the student financial stability where in the same scho"
type textarea "x"
type textarea "I think ites depends upon the student financial stability where in the same sch…"
type textarea "x"
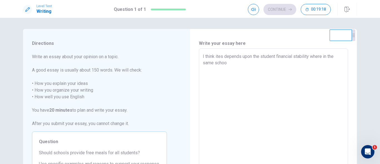
type textarea "I think ites depends upon the student financial stability where in the same sch…"
type textarea "x"
type textarea "I think ites depends upon the student financial stability where in the same sch…"
type textarea "x"
type textarea "I think ites depends upon the student financial stability where in the same sch…"
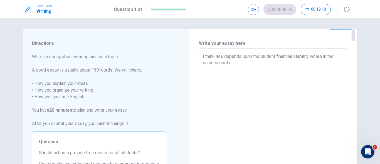
type textarea "x"
type textarea "I think ites depends upon the student financial stability where in the same sch…"
type textarea "x"
type textarea "I think ites depends upon the student financial stability where in the same sch…"
type textarea "x"
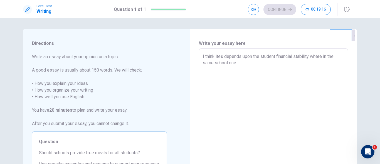
type textarea "I think ites depends upon the student financial stability where in the same sch…"
type textarea "x"
type textarea "I think ites depends upon the student financial stability where in the same sch…"
type textarea "x"
type textarea "I think ites depends upon the student financial stability where in the same sch…"
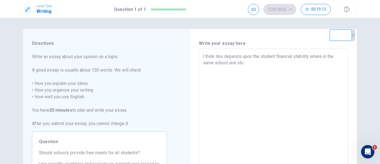
type textarea "x"
type textarea "I think ites depends upon the student financial stability where in the same sch…"
type textarea "x"
type textarea "I think ites depends upon the student financial stability where in the same sch…"
type textarea "x"
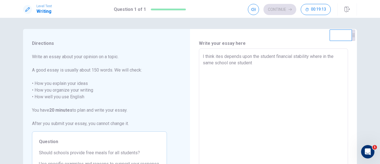
type textarea "I think ites depends upon the student financial stability where in the same sch…"
type textarea "x"
type textarea "I think ites depends upon the student financial stability where in the same sch…"
type textarea "x"
type textarea "I think ites depends upon the student financial stability where in the same sch…"
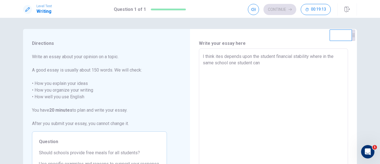
type textarea "x"
type textarea "I think ites depends upon the student financial stability where in the same sch…"
type textarea "x"
type textarea "I think ites depends upon the student financial stability where in the same sch…"
type textarea "x"
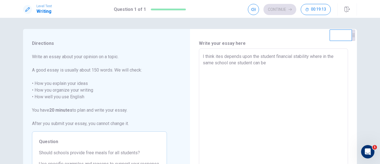
type textarea "I think ites depends upon the student financial stability where in the same sch…"
type textarea "x"
type textarea "I think ites depends upon the student financial stability where in the same sch…"
type textarea "x"
type textarea "I think ites depends upon the student financial stability where in the same sch…"
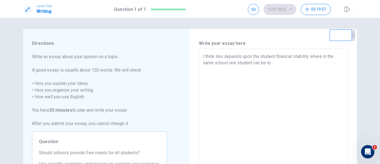
type textarea "x"
type textarea "I think ites depends upon the student financial stability where in the same sch…"
type textarea "x"
type textarea "I think ites depends upon the student financial stability where in the same sch…"
type textarea "x"
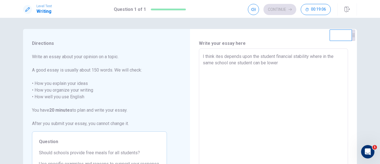
type textarea "I think ites depends upon the student financial stability where in the same sch…"
type textarea "x"
type textarea "I think ites depends upon the student financial stability where in the same sch…"
type textarea "x"
type textarea "I think ites depends upon the student financial stability where in the same sch…"
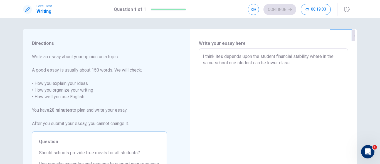
type textarea "x"
type textarea "I think ites depends upon the student financial stability where in the same sch…"
type textarea "x"
type textarea "I think ites depends upon the student financial stability where in the same sch…"
type textarea "x"
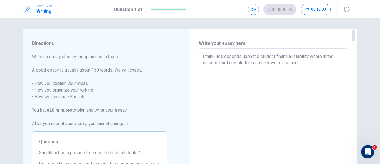
type textarea "I think ites depends upon the student financial stability where in the same sch…"
type textarea "x"
type textarea "I think ites depends upon the student financial stability where in the same sch…"
type textarea "x"
type textarea "I think ites depends upon the student financial stability where in the same sch…"
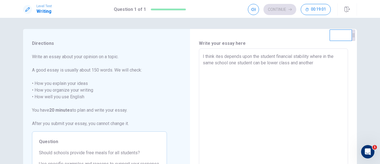
type textarea "x"
type textarea "I think ites depends upon the student financial stability where in the same sch…"
type textarea "x"
type textarea "I think ites depends upon the student financial stability where in the same sch…"
type textarea "x"
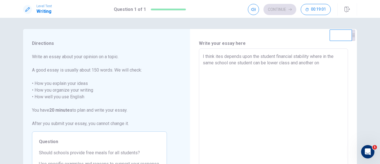
type textarea "I think ites depends upon the student financial stability where in the same sch…"
type textarea "x"
type textarea "I think ites depends upon the student financial stability where in the same sch…"
type textarea "x"
type textarea "I think ites depends upon the student financial stability where in the same sch…"
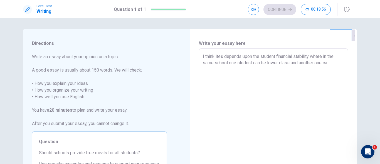
type textarea "x"
type textarea "I think ites depends upon the student financial stability where in the same sch…"
type textarea "x"
type textarea "I think ites depends upon the student financial stability where in the same sch…"
type textarea "x"
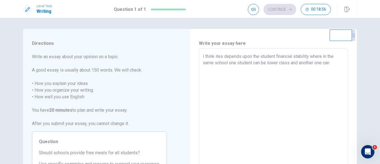
type textarea "I think ites depends upon the student financial stability where in the same sch…"
type textarea "x"
type textarea "I think ites depends upon the student financial stability where in the same sch…"
type textarea "x"
type textarea "I think ites depends upon the student financial stability where in the same sch…"
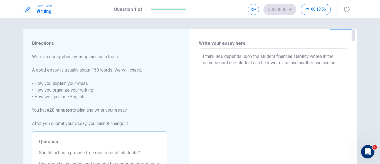
type textarea "x"
type textarea "I think ites depends upon the student financial stability where in the same sch…"
type textarea "x"
type textarea "I think ites depends upon the student financial stability where in the same sch…"
type textarea "x"
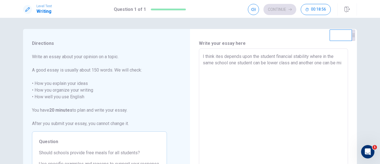
type textarea "I think ites depends upon the student financial stability where in the same sch…"
type textarea "x"
type textarea "I think ites depends upon the student financial stability where in the same sch…"
type textarea "x"
type textarea "I think ites depends upon the student financial stability where in the same sch…"
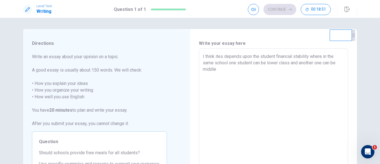
type textarea "x"
type textarea "I think ites depends upon the student financial stability where in the same sch…"
type textarea "x"
type textarea "I think ites depends upon the student financial stability where in the same sch…"
type textarea "x"
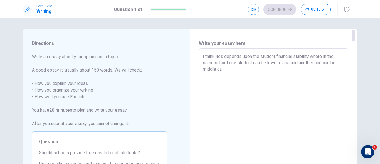
type textarea "I think ites depends upon the student financial stability where in the same sch…"
type textarea "x"
type textarea "I think ites depends upon the student financial stability where in the same sch…"
type textarea "x"
type textarea "I think ites depends upon the student financial stability where in the same sch…"
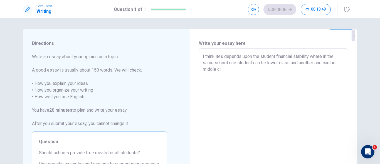
type textarea "x"
type textarea "I think ites depends upon the student financial stability where in the same sch…"
type textarea "x"
type textarea "I think ites depends upon the student financial stability where in the same sch…"
type textarea "x"
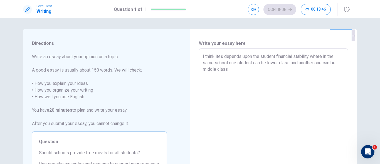
type textarea "I think ites depends upon the student financial stability where in the same sch…"
type textarea "x"
type textarea "I think ites depends upon the student financial stability where in the same sch…"
type textarea "x"
type textarea "I think ites depends upon the student financial stability where in the same sch…"
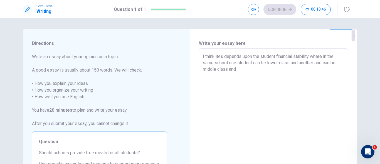
type textarea "x"
type textarea "I think ites depends upon the student financial stability where in the same sch…"
type textarea "x"
type textarea "I think ites depends upon the student financial stability where in the same sch…"
type textarea "x"
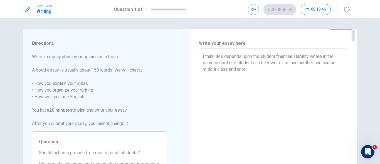
type textarea "I think ites depends upon the student financial stability where in the same sch…"
type textarea "x"
type textarea "I think ites depends upon the student financial stability where in the same sch…"
type textarea "x"
type textarea "I think ites depends upon the student financial stability where in the same sch…"
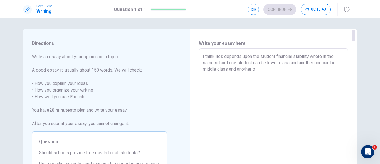
type textarea "x"
type textarea "I think ites depends upon the student financial stability where in the same sch…"
click at [218, 55] on textarea "I think ites depends upon the student financial stability where in the same sch…" at bounding box center [273, 125] width 141 height 145
click at [317, 71] on textarea "I think its depends upon the student financial stability where in the same scho…" at bounding box center [273, 125] width 141 height 145
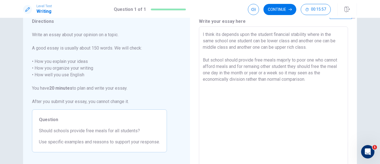
click at [311, 80] on textarea "I think its depends upon the student financial stability where in the same scho…" at bounding box center [273, 103] width 141 height 145
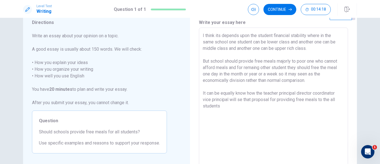
scroll to position [26, 0]
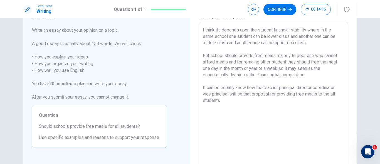
click at [229, 102] on textarea "I think its depends upon the student financial stability where in the same scho…" at bounding box center [273, 99] width 141 height 145
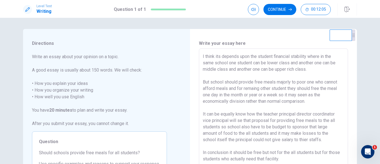
scroll to position [50, 0]
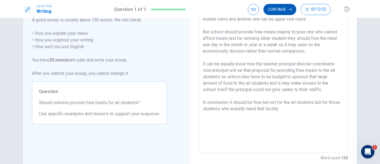
type textarea "I think its depends upon the student financial stability where in the same scho…"
click at [282, 9] on button "Continue" at bounding box center [279, 9] width 33 height 11
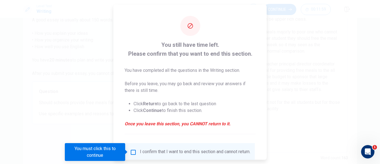
click at [132, 153] on input "You must click this to continue" at bounding box center [133, 152] width 7 height 7
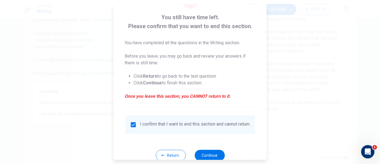
scroll to position [44, 0]
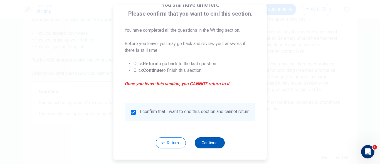
click at [209, 141] on button "Continue" at bounding box center [209, 142] width 30 height 11
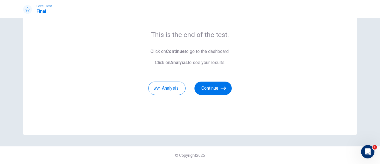
scroll to position [39, 0]
click at [168, 85] on button "Analysis" at bounding box center [166, 88] width 37 height 13
